Goal: Task Accomplishment & Management: Manage account settings

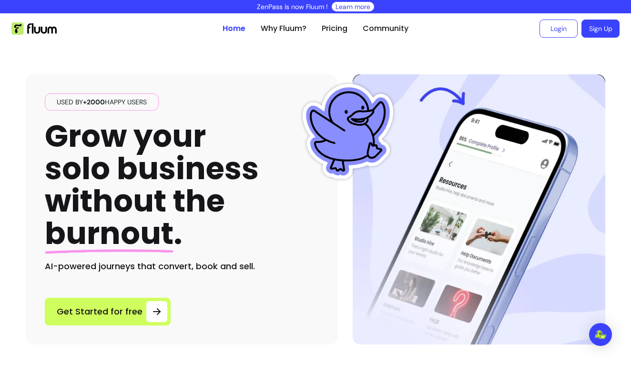
click at [551, 30] on link "Login" at bounding box center [558, 29] width 38 height 18
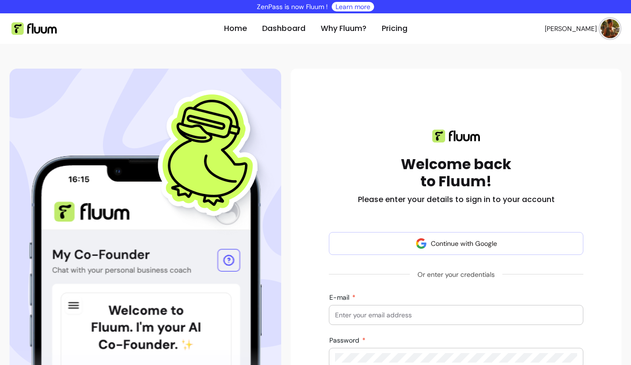
click at [613, 31] on img at bounding box center [609, 28] width 19 height 19
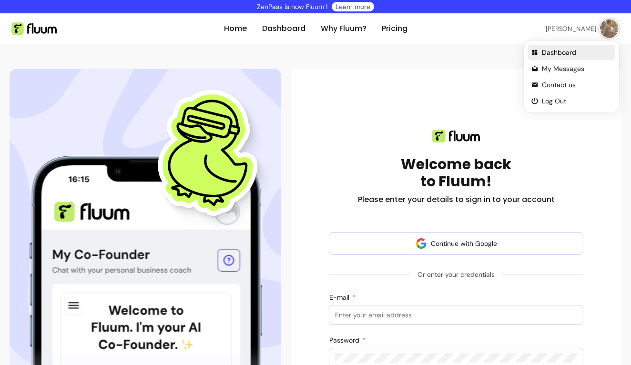
click at [569, 51] on span "Dashboard" at bounding box center [576, 53] width 70 height 10
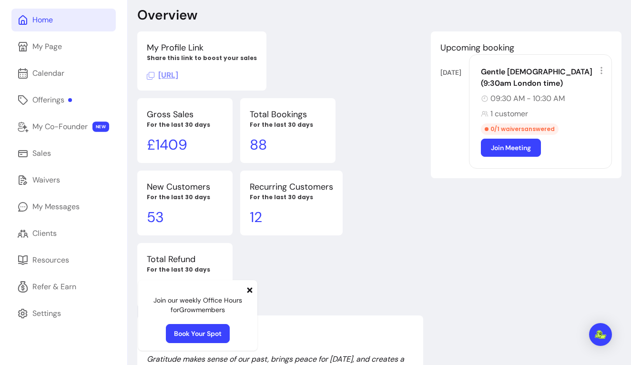
scroll to position [53, 0]
click at [54, 103] on div "Offerings" at bounding box center [52, 99] width 40 height 11
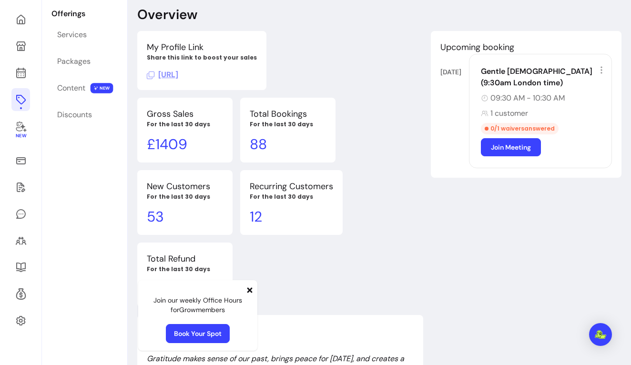
scroll to position [46, 0]
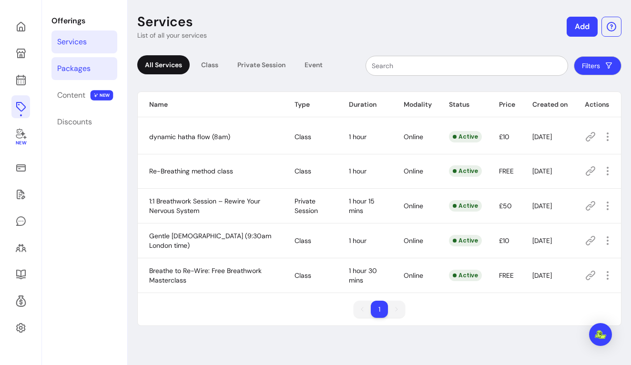
click at [85, 69] on div "Packages" at bounding box center [73, 68] width 33 height 11
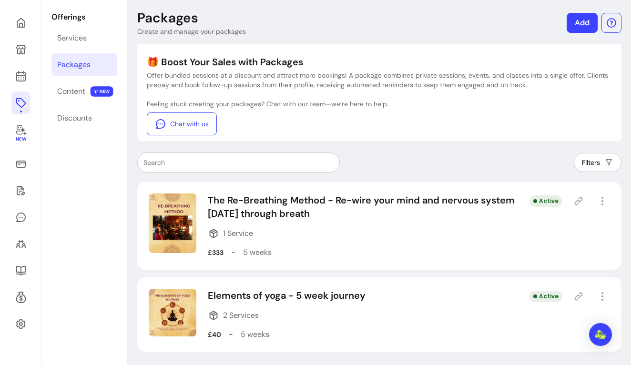
scroll to position [50, 0]
click at [579, 202] on icon at bounding box center [578, 201] width 10 height 10
click at [255, 200] on p "The Re-Breathing Method - Re-wire your mind and nervous system [DATE] through b…" at bounding box center [368, 206] width 321 height 27
click at [600, 203] on icon "button" at bounding box center [601, 200] width 11 height 11
click at [477, 156] on div "Filters" at bounding box center [379, 162] width 484 height 20
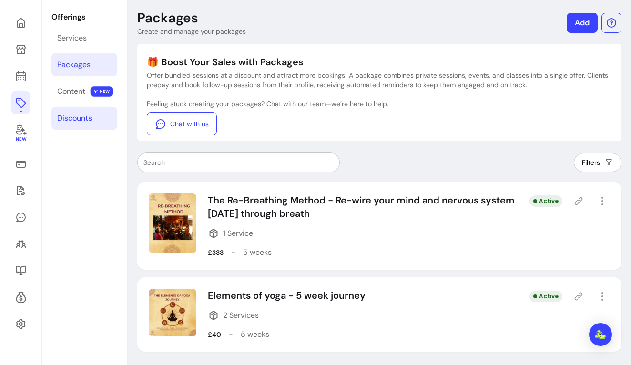
click at [78, 110] on link "Discounts" at bounding box center [84, 118] width 66 height 23
click at [80, 117] on div "Discounts" at bounding box center [74, 117] width 35 height 11
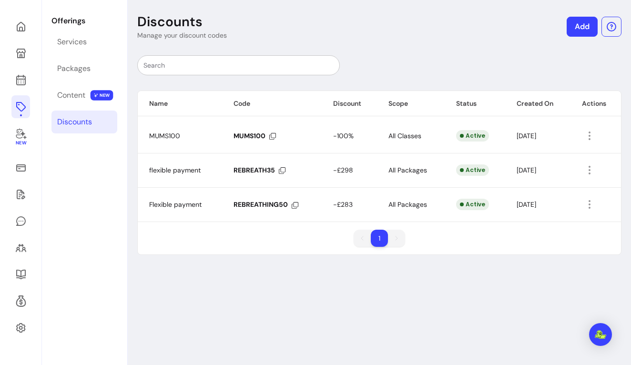
click at [586, 30] on link "Add" at bounding box center [581, 27] width 31 height 20
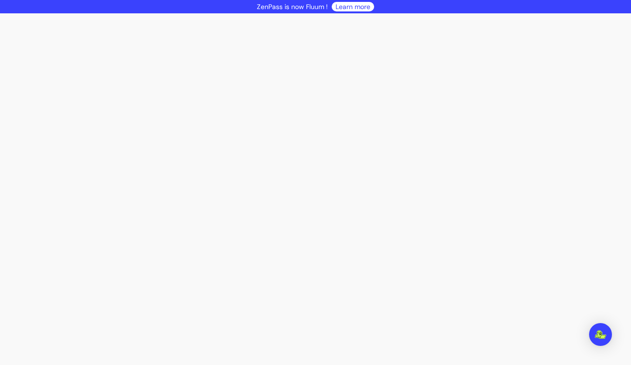
select select "****"
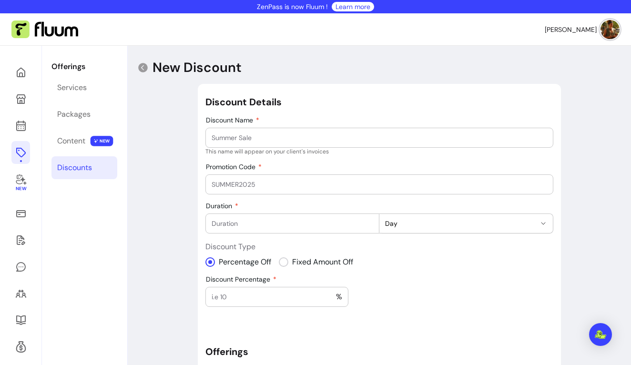
click at [250, 140] on input "Discount Name" at bounding box center [378, 138] width 335 height 10
type input "Flexible Payment"
click at [242, 183] on input "Promotion Code" at bounding box center [378, 185] width 335 height 10
click at [247, 184] on input "REBREATHE50" at bounding box center [378, 185] width 335 height 10
type input "REBREATH50"
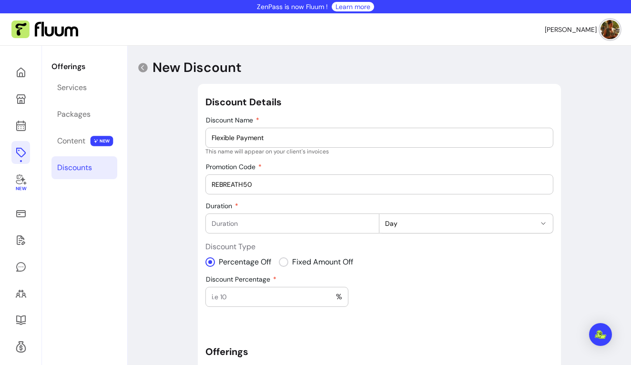
click at [284, 200] on div "**********" at bounding box center [379, 304] width 348 height 419
click at [285, 223] on input "Duration" at bounding box center [291, 224] width 161 height 10
click at [369, 222] on input "1" at bounding box center [291, 224] width 161 height 10
click at [369, 221] on input "2" at bounding box center [291, 224] width 161 height 10
click at [369, 221] on input "3" at bounding box center [291, 224] width 161 height 10
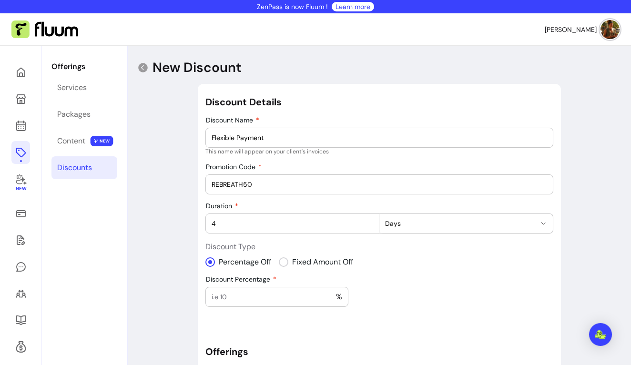
click at [369, 221] on input "4" at bounding box center [291, 224] width 161 height 10
click at [369, 221] on input "5" at bounding box center [291, 224] width 161 height 10
type input "6"
click at [369, 221] on input "6" at bounding box center [291, 224] width 161 height 10
click at [415, 226] on span "Days" at bounding box center [460, 224] width 150 height 10
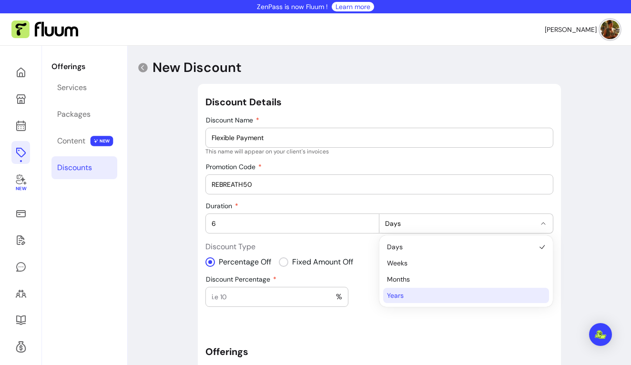
click at [397, 292] on span "Years" at bounding box center [461, 295] width 149 height 10
select select "*****"
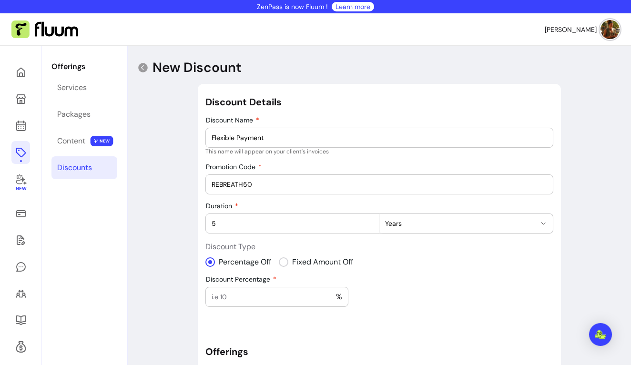
click at [369, 227] on input "5" at bounding box center [291, 224] width 161 height 10
click at [369, 227] on input "4" at bounding box center [291, 224] width 161 height 10
click at [369, 227] on input "3" at bounding box center [291, 224] width 161 height 10
type input "2"
click at [369, 227] on input "2" at bounding box center [291, 224] width 161 height 10
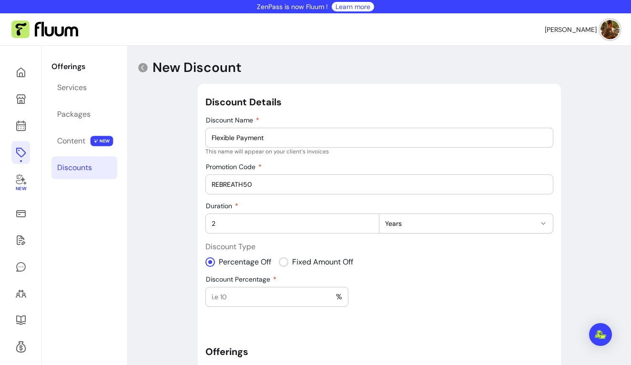
click at [267, 294] on input "Discount Percentage" at bounding box center [273, 297] width 124 height 10
type input "50"
click at [240, 228] on input "2" at bounding box center [291, 224] width 161 height 10
type input "1"
click at [409, 280] on div "**********" at bounding box center [379, 304] width 348 height 419
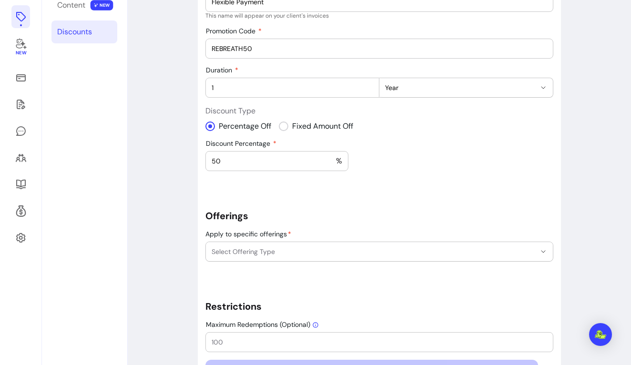
scroll to position [153, 0]
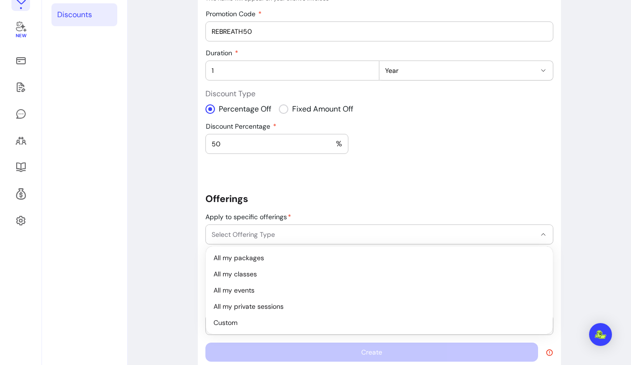
click at [439, 239] on button "Select Offering Type" at bounding box center [379, 234] width 347 height 19
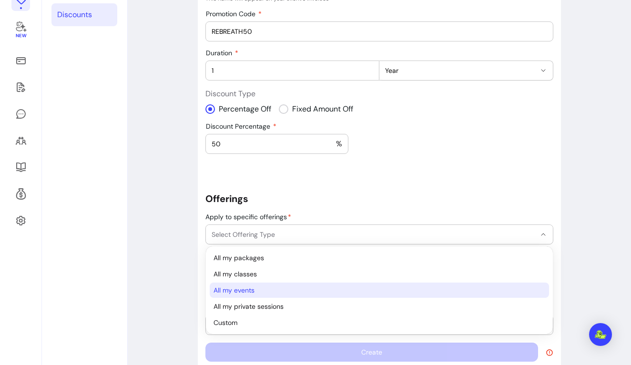
click at [241, 291] on span "All my events" at bounding box center [374, 290] width 322 height 10
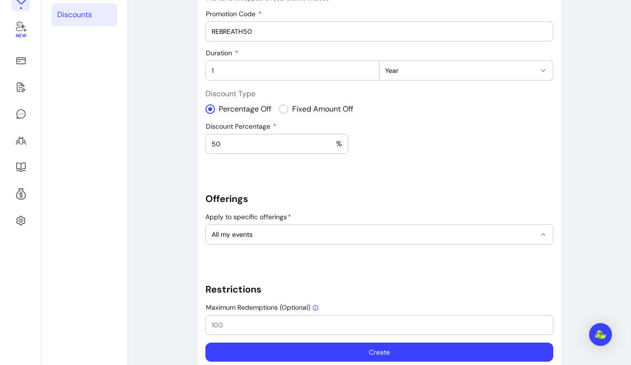
click at [342, 170] on div "**********" at bounding box center [379, 151] width 348 height 419
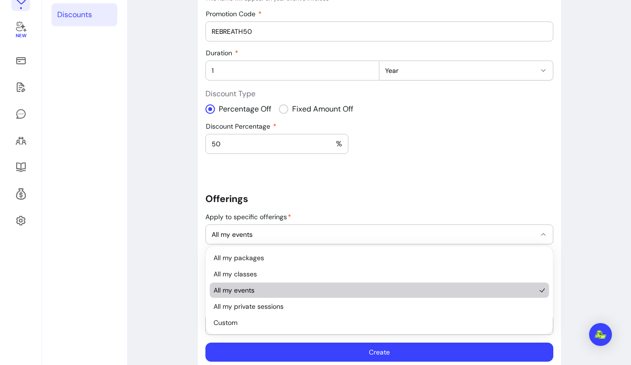
click at [408, 225] on button "All my events" at bounding box center [379, 234] width 347 height 19
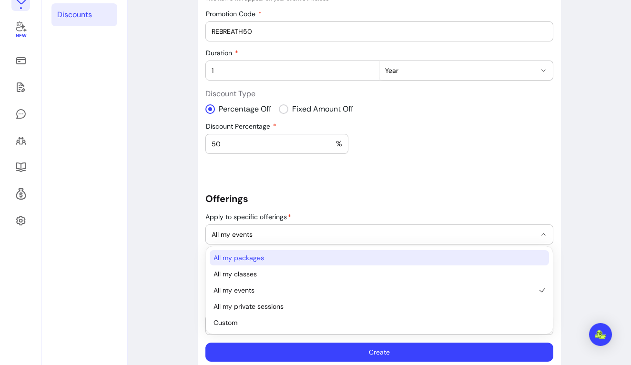
click at [253, 260] on span "All my packages" at bounding box center [374, 258] width 322 height 10
select select "********"
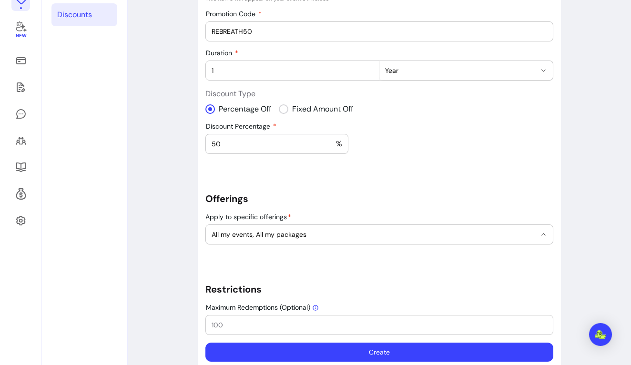
click at [368, 191] on div "**********" at bounding box center [379, 151] width 348 height 419
click at [366, 323] on input "Maximum Redemptions (Optional)" at bounding box center [378, 325] width 335 height 10
type input "100"
click at [325, 354] on button "Create" at bounding box center [379, 351] width 348 height 19
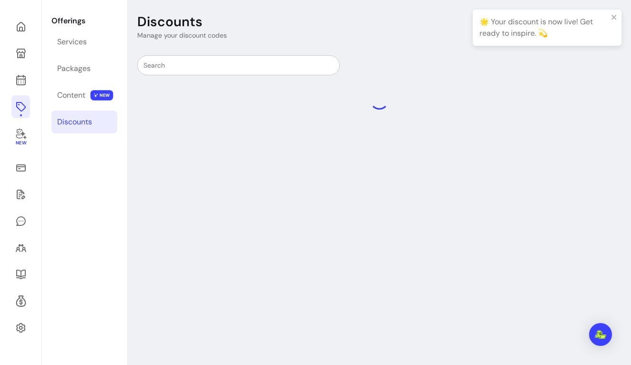
scroll to position [46, 0]
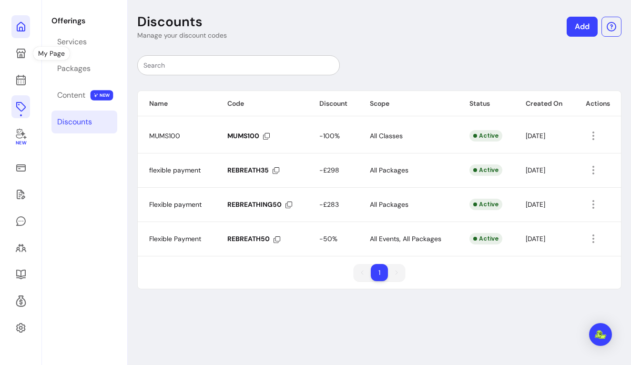
click at [17, 30] on icon at bounding box center [96, 14] width 161 height 136
click at [23, 30] on icon at bounding box center [96, 14] width 161 height 136
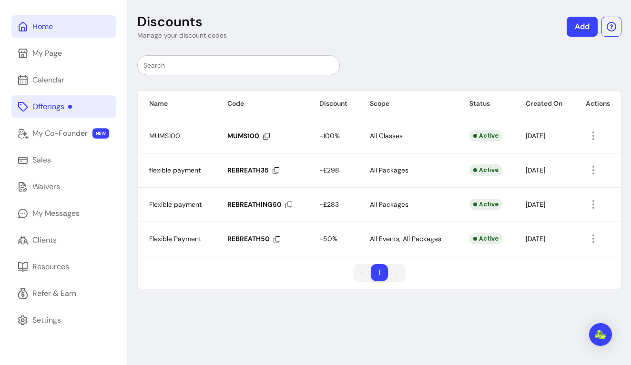
click at [47, 30] on div "Home" at bounding box center [42, 26] width 20 height 11
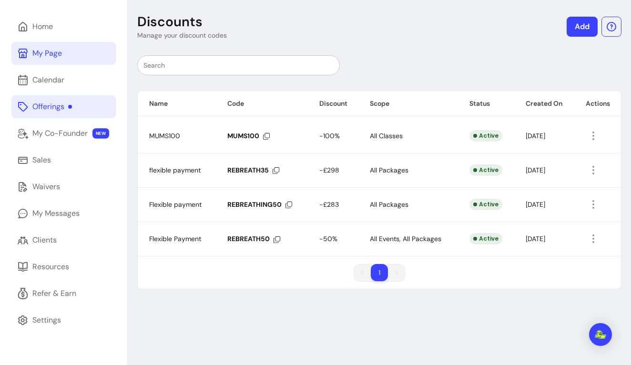
click at [41, 45] on link "My Page" at bounding box center [63, 53] width 104 height 23
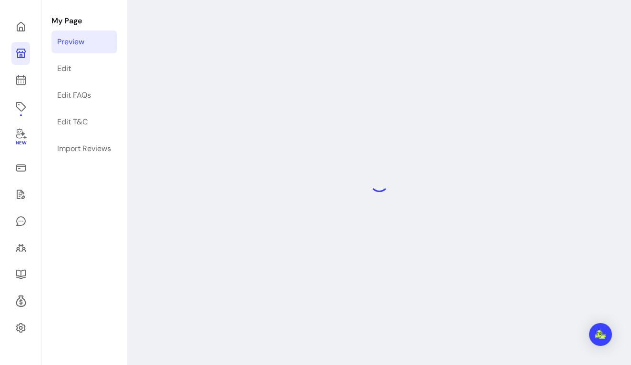
click at [81, 40] on div "Preview" at bounding box center [70, 41] width 27 height 11
click at [21, 31] on icon at bounding box center [96, 14] width 161 height 136
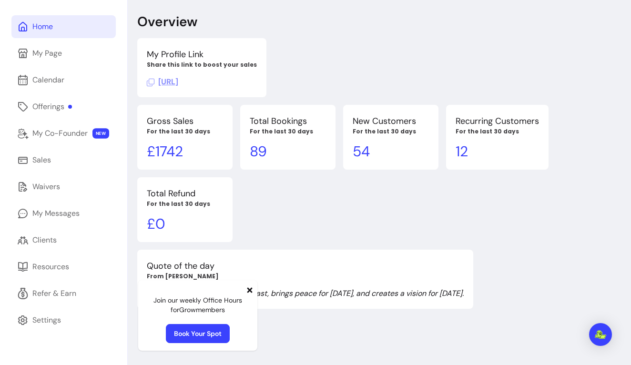
click at [46, 27] on div "Home" at bounding box center [42, 26] width 20 height 11
